Goal: Find specific fact: Locate a discrete piece of known information

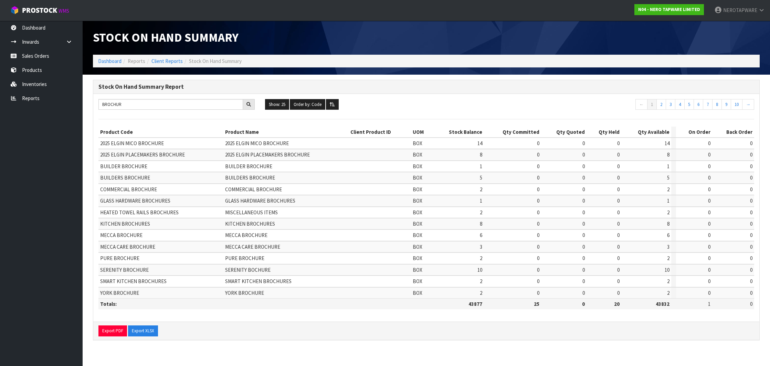
click at [120, 102] on input "BROCHUR" at bounding box center [170, 104] width 145 height 11
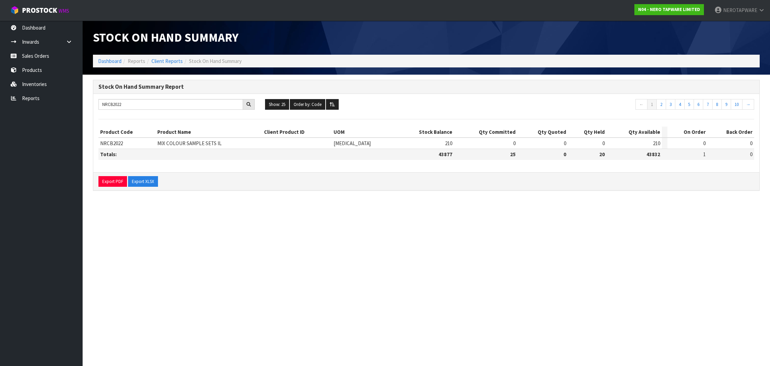
scroll to position [0, 0]
click at [115, 99] on input "NRCB2022" at bounding box center [170, 104] width 145 height 11
click at [117, 105] on input "NRCB2022" at bounding box center [170, 104] width 145 height 11
paste input "Canterbury home show giveaways"
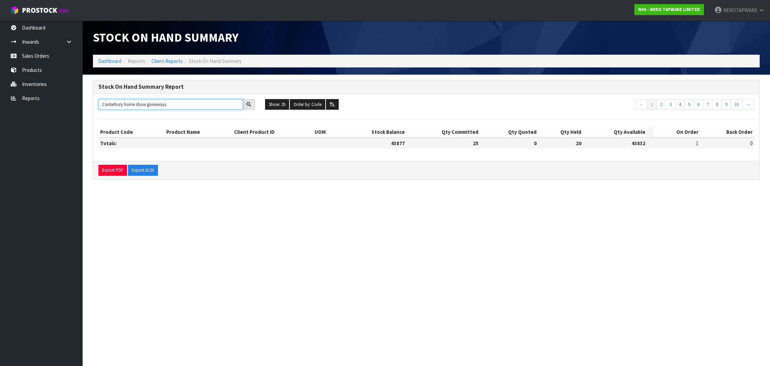
drag, startPoint x: 125, startPoint y: 103, endPoint x: 98, endPoint y: 103, distance: 27.2
click at [98, 103] on div "Canterbury home show giveaways" at bounding box center [176, 104] width 167 height 11
drag, startPoint x: 157, startPoint y: 104, endPoint x: 91, endPoint y: 99, distance: 66.3
click at [91, 99] on div "Stock On Hand Summary Report home show giveaways Show: 25 5 10 25 50 100 ALL Or…" at bounding box center [426, 133] width 677 height 107
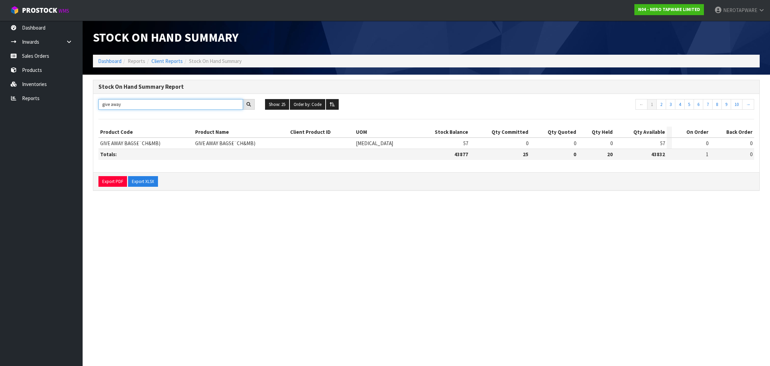
type input "give away"
drag, startPoint x: 211, startPoint y: 142, endPoint x: 240, endPoint y: 144, distance: 29.3
click at [240, 144] on span "GIVE AWAY BAGS£¨CH&MB)" at bounding box center [225, 143] width 60 height 7
copy span "GIVE AWAY BAGS"
